Goal: Task Accomplishment & Management: Complete application form

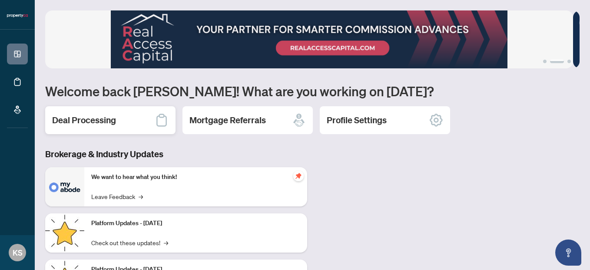
click at [142, 122] on div "Deal Processing" at bounding box center [110, 120] width 130 height 28
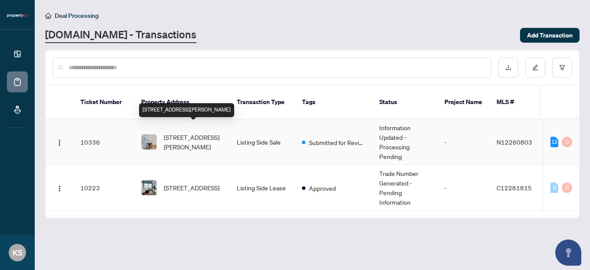
click at [180, 133] on span "[STREET_ADDRESS][PERSON_NAME]" at bounding box center [193, 141] width 59 height 19
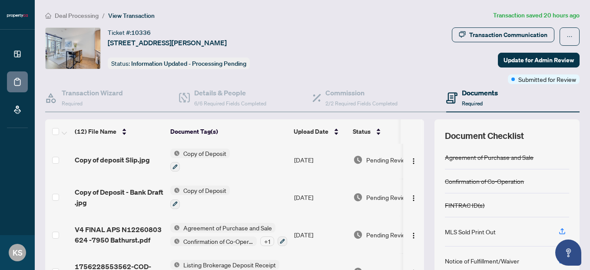
scroll to position [94, 0]
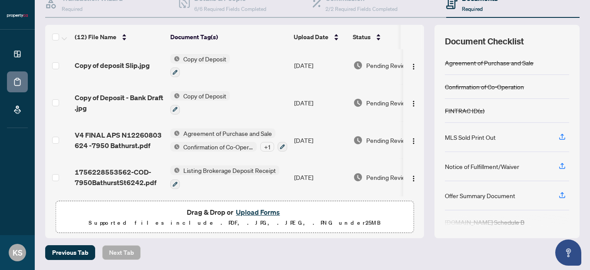
click at [241, 207] on button "Upload Forms" at bounding box center [257, 211] width 49 height 11
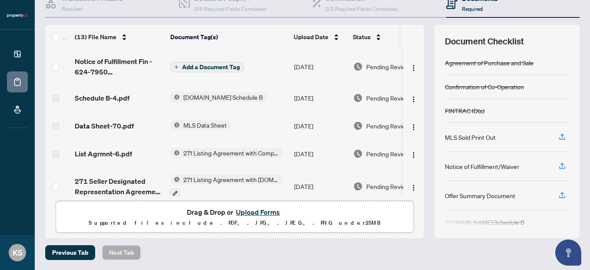
scroll to position [0, 0]
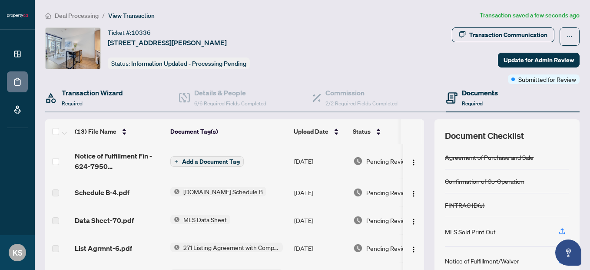
click at [87, 86] on div "Transaction Wizard Required" at bounding box center [112, 98] width 134 height 28
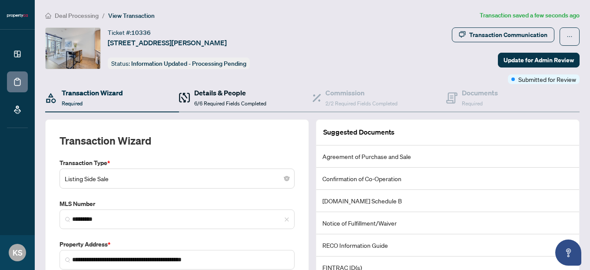
click at [217, 91] on h4 "Details & People" at bounding box center [230, 92] width 72 height 10
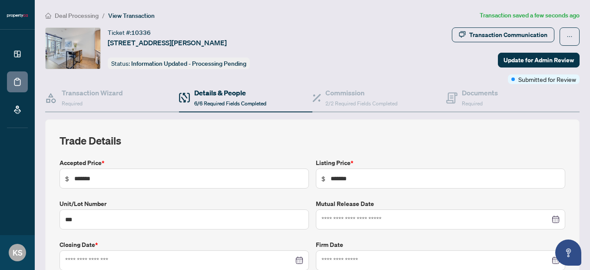
type input "**********"
click at [528, 57] on span "Update for Admin Review" at bounding box center [539, 60] width 70 height 14
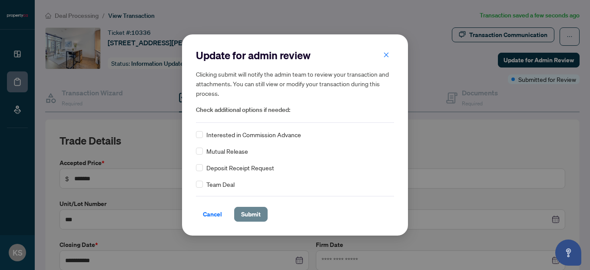
click at [249, 215] on span "Submit" at bounding box center [251, 214] width 20 height 14
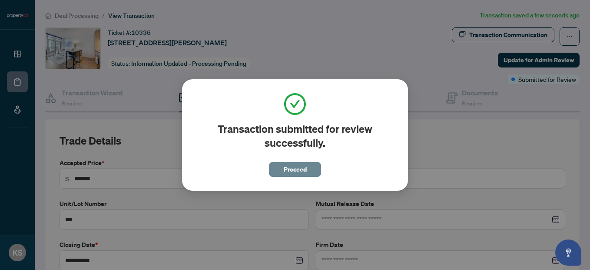
click at [290, 168] on span "Proceed" at bounding box center [295, 169] width 23 height 14
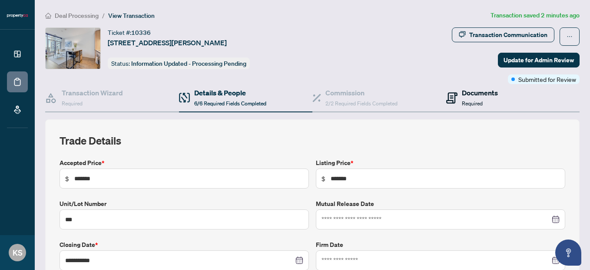
click at [468, 98] on div "Documents Required" at bounding box center [480, 97] width 36 height 20
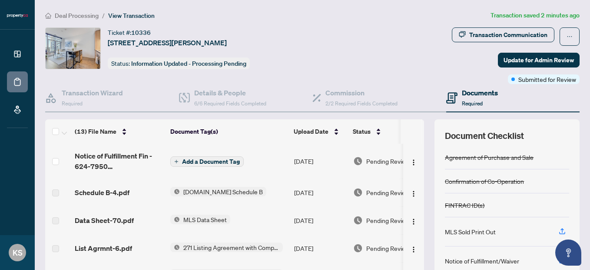
click at [213, 163] on span "Add a Document Tag" at bounding box center [211, 161] width 58 height 6
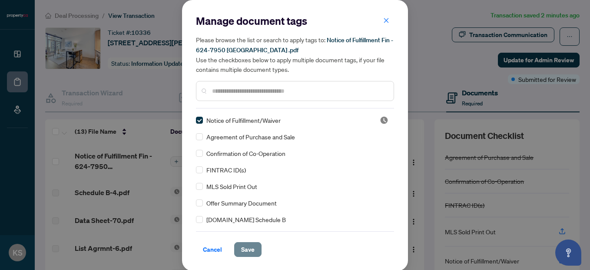
click at [245, 246] on span "Save" at bounding box center [247, 249] width 13 height 14
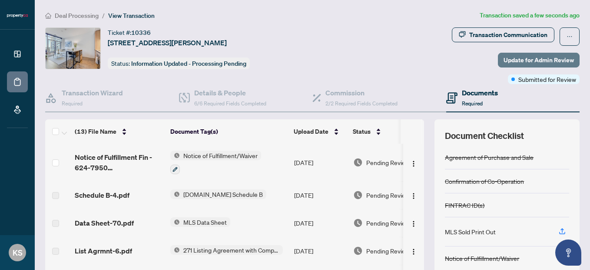
click at [508, 60] on span "Update for Admin Review" at bounding box center [539, 60] width 70 height 14
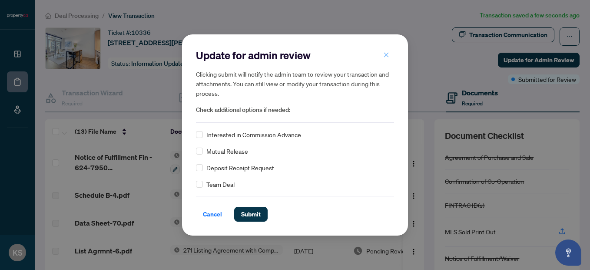
click at [385, 57] on icon "close" at bounding box center [386, 55] width 6 height 6
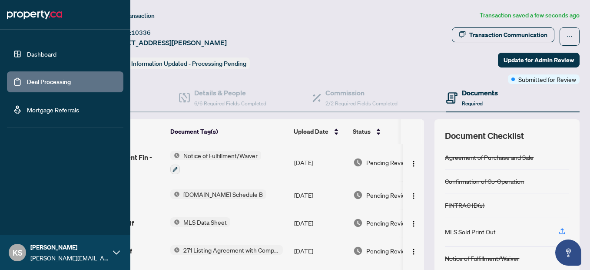
click at [27, 50] on link "Dashboard" at bounding box center [42, 54] width 30 height 8
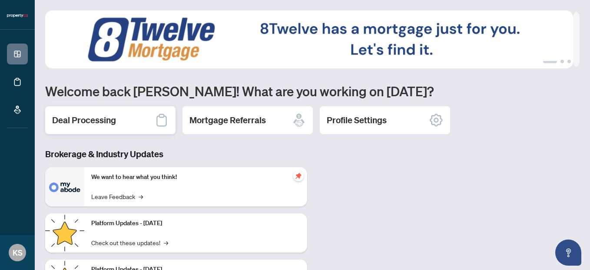
click at [109, 130] on div "Deal Processing" at bounding box center [110, 120] width 130 height 28
